Goal: Entertainment & Leisure: Browse casually

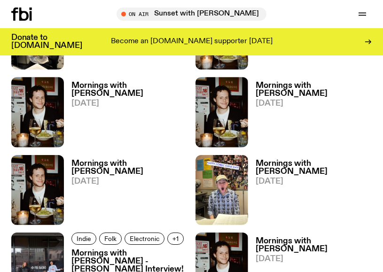
scroll to position [527, 0]
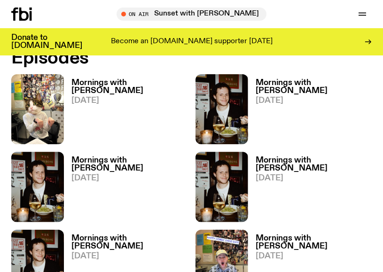
click at [131, 81] on h3 "Mornings with [PERSON_NAME]" at bounding box center [129, 87] width 116 height 16
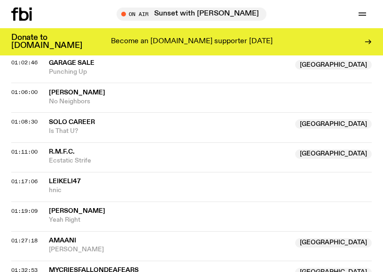
scroll to position [764, 0]
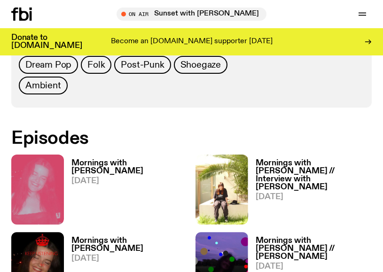
scroll to position [510, 0]
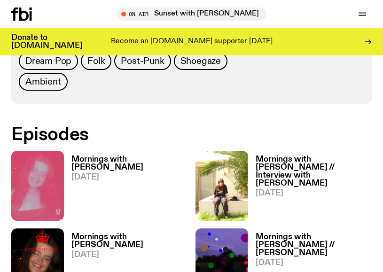
click at [117, 162] on h3 "Mornings with Freya Shields" at bounding box center [129, 163] width 116 height 16
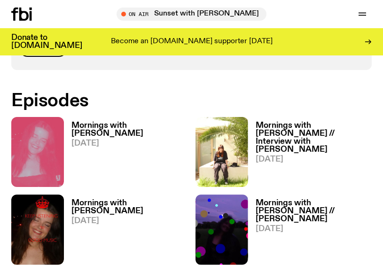
scroll to position [546, 0]
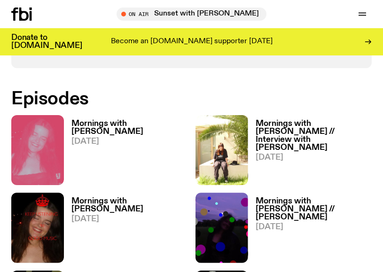
click at [90, 199] on h3 "Mornings with Freya Shields" at bounding box center [129, 205] width 116 height 16
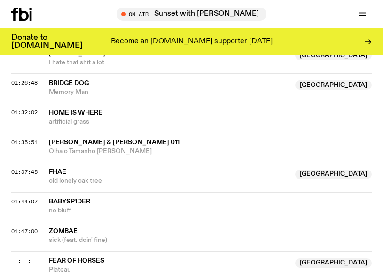
scroll to position [1058, 0]
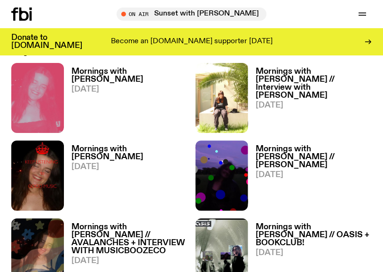
scroll to position [650, 0]
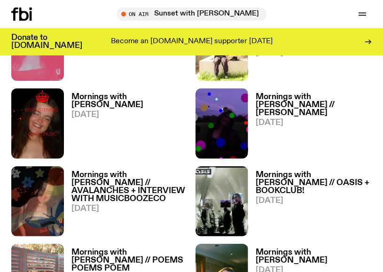
click at [87, 178] on h3 "Mornings with Freya Shields // AVALANCHES + INTERVIEW WITH MUSICBOOZECO" at bounding box center [129, 187] width 116 height 32
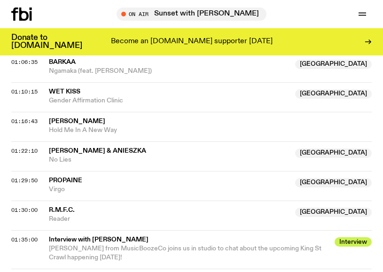
scroll to position [1118, 0]
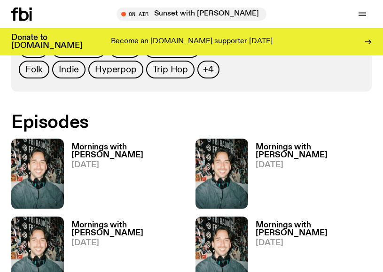
scroll to position [564, 0]
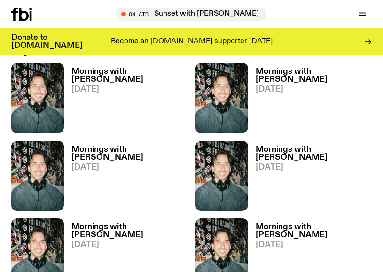
click at [91, 68] on h3 "Mornings with Ben Hansen" at bounding box center [129, 76] width 116 height 16
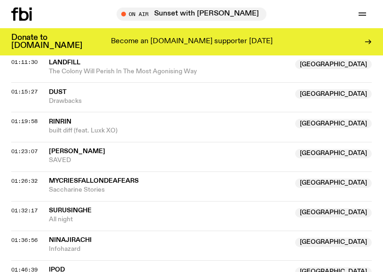
scroll to position [939, 0]
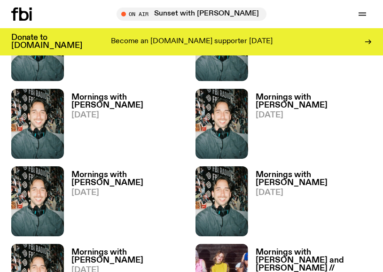
scroll to position [614, 0]
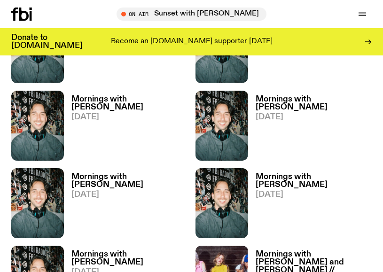
click at [91, 97] on h3 "Mornings with Ben Hansen" at bounding box center [129, 103] width 116 height 16
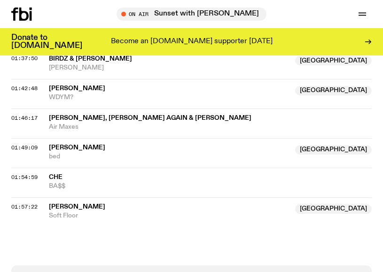
scroll to position [1027, 0]
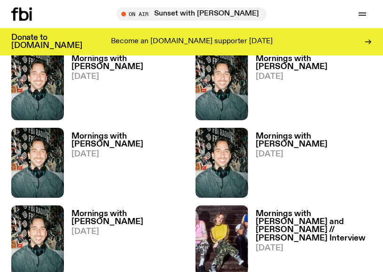
scroll to position [662, 0]
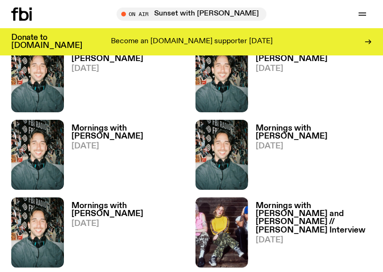
click at [76, 203] on h3 "Mornings with Ben Hansen" at bounding box center [129, 210] width 116 height 16
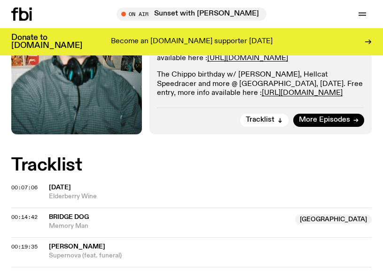
scroll to position [391, 0]
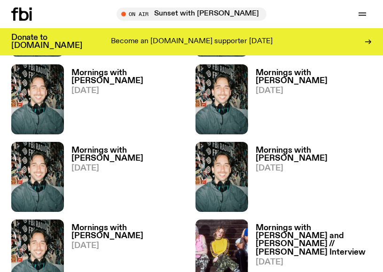
scroll to position [607, 0]
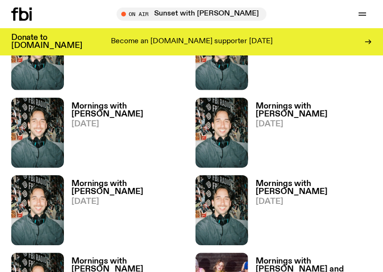
click at [272, 108] on h3 "Mornings with Ben Hansen" at bounding box center [313, 110] width 116 height 16
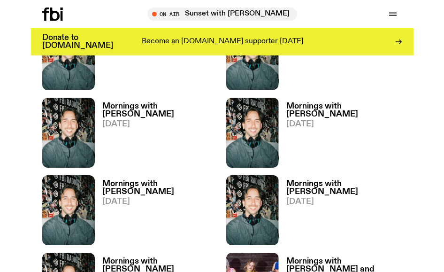
scroll to position [653, 0]
